Goal: Browse casually

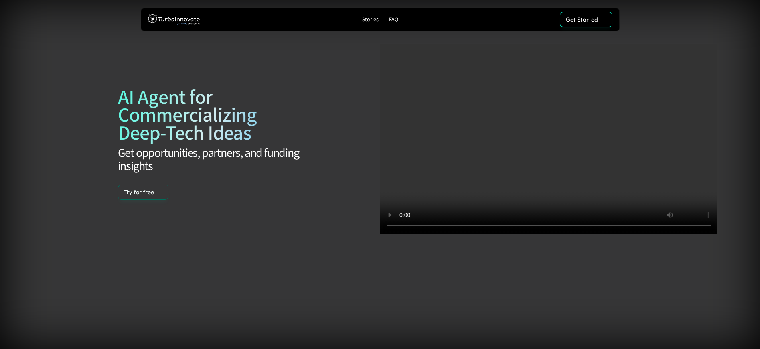
scroll to position [893, 0]
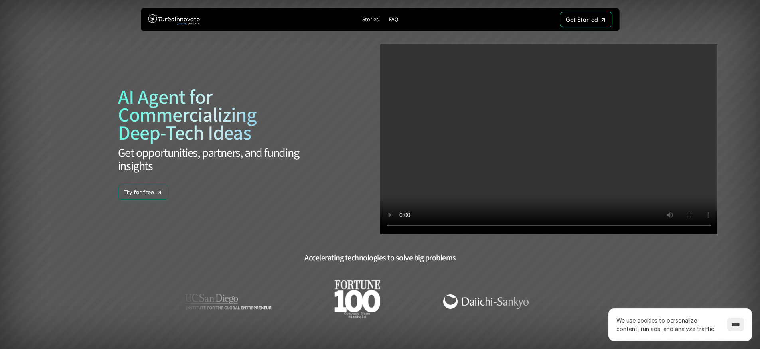
scroll to position [893, 0]
